Goal: Information Seeking & Learning: Check status

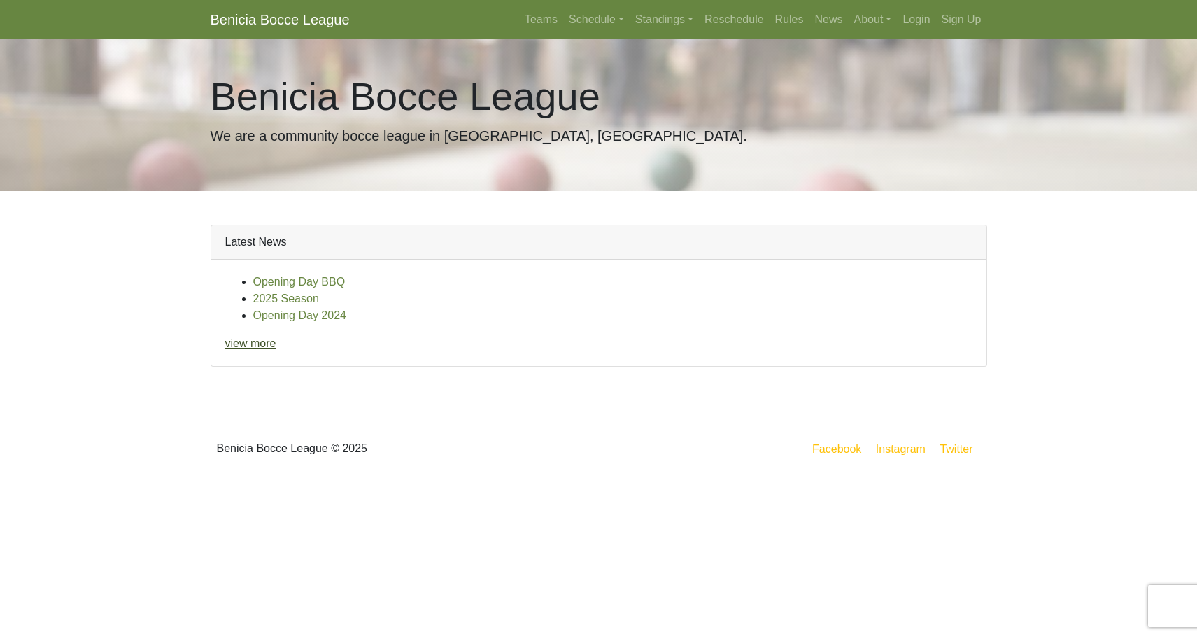
click at [251, 346] on link "view more" at bounding box center [250, 343] width 51 height 12
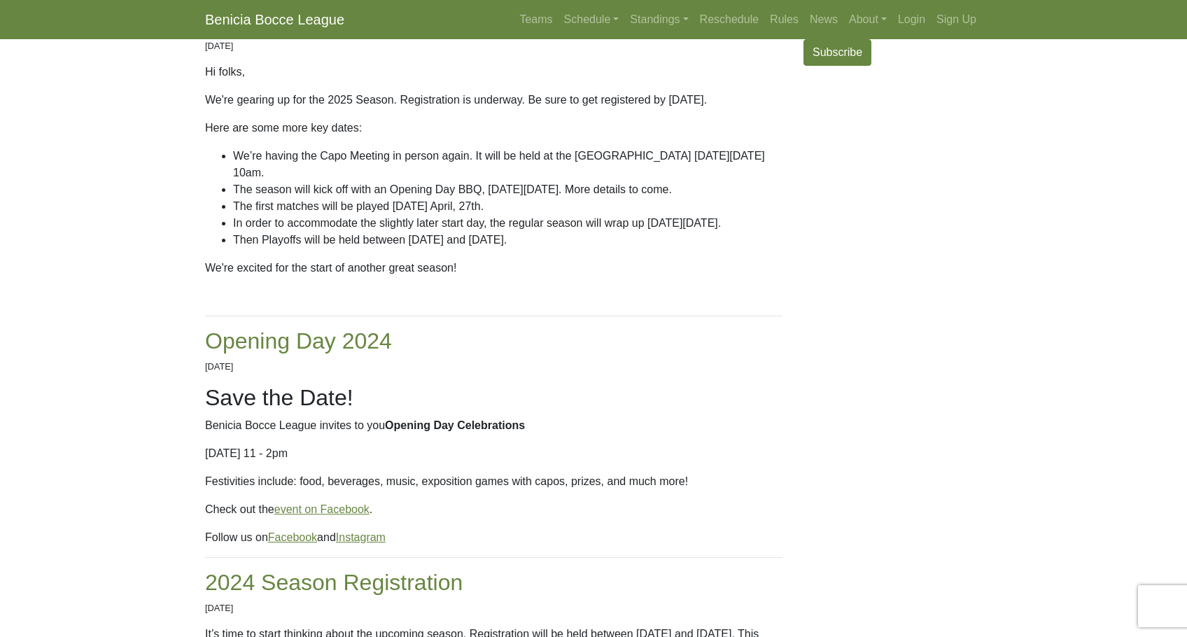
scroll to position [171, 0]
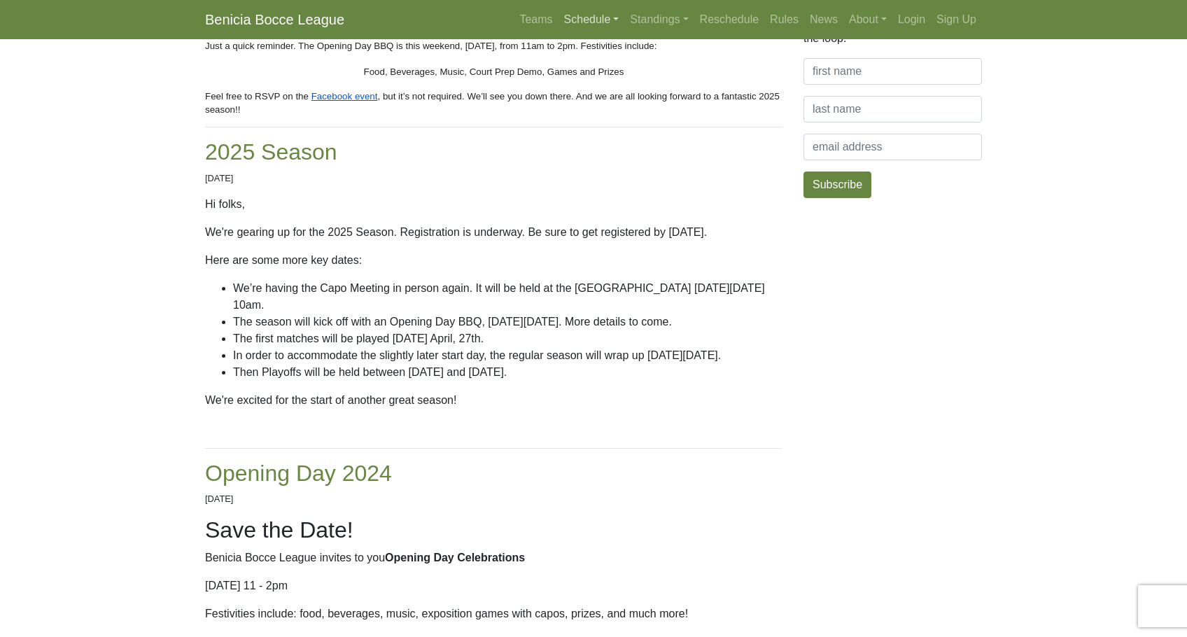
click at [598, 21] on link "Schedule" at bounding box center [591, 20] width 66 height 28
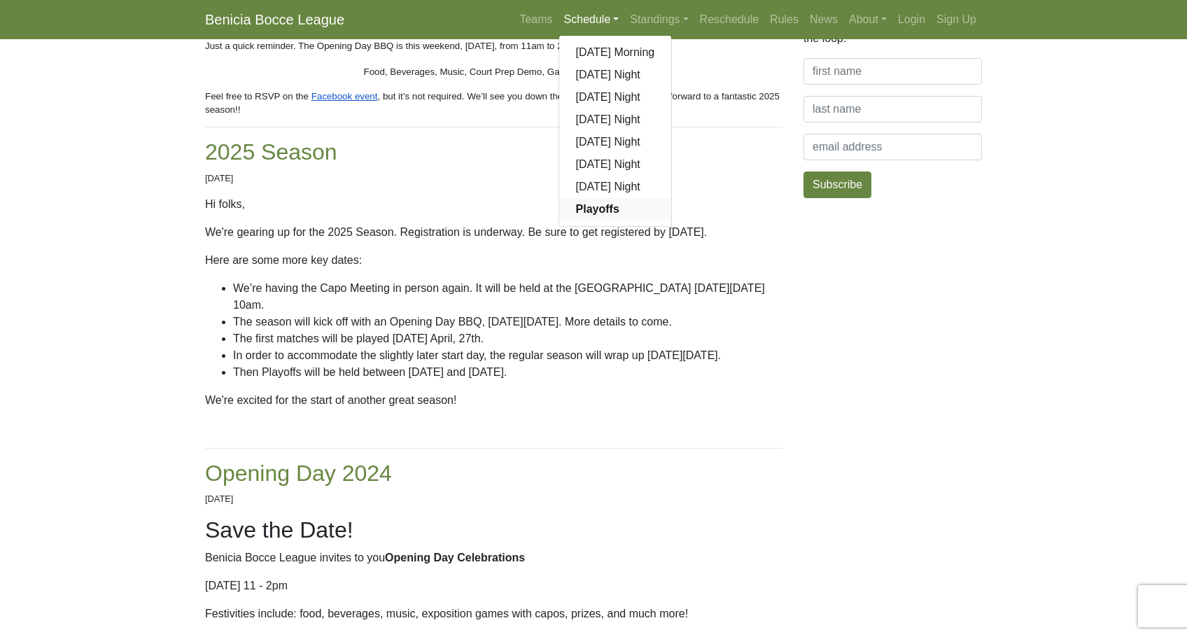
click at [593, 211] on strong "Playoffs" at bounding box center [597, 209] width 43 height 12
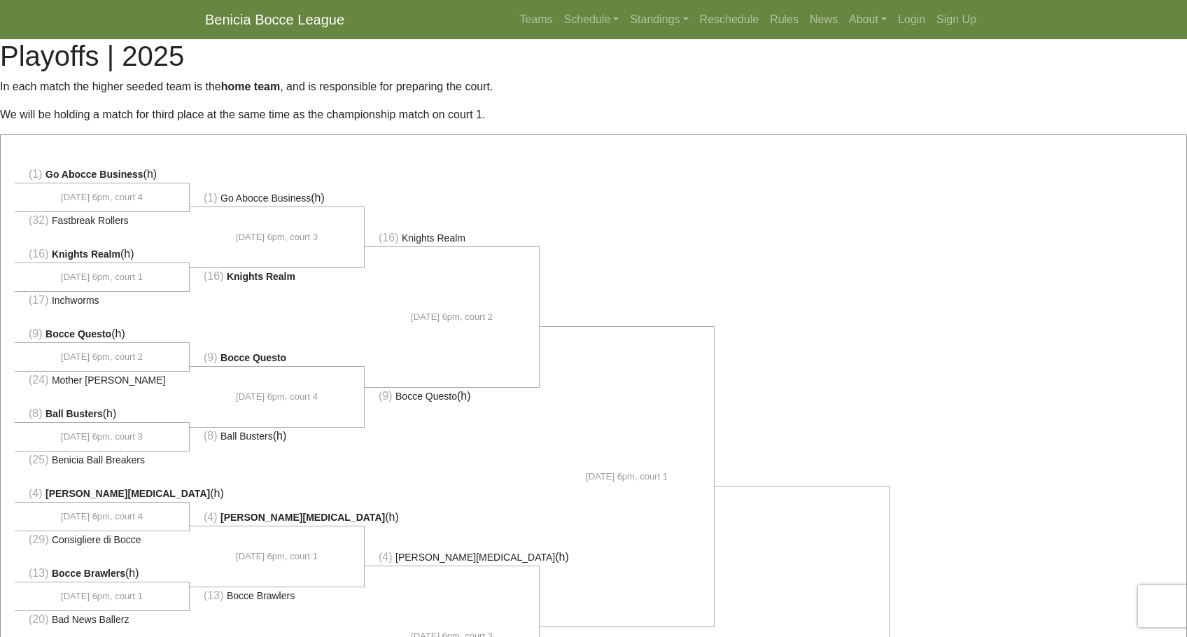
drag, startPoint x: 486, startPoint y: 316, endPoint x: 412, endPoint y: 314, distance: 74.2
click at [412, 314] on li "9/18, 6pm, court 2" at bounding box center [452, 317] width 175 height 141
click at [813, 236] on li at bounding box center [802, 309] width 175 height 320
